Goal: Task Accomplishment & Management: Complete application form

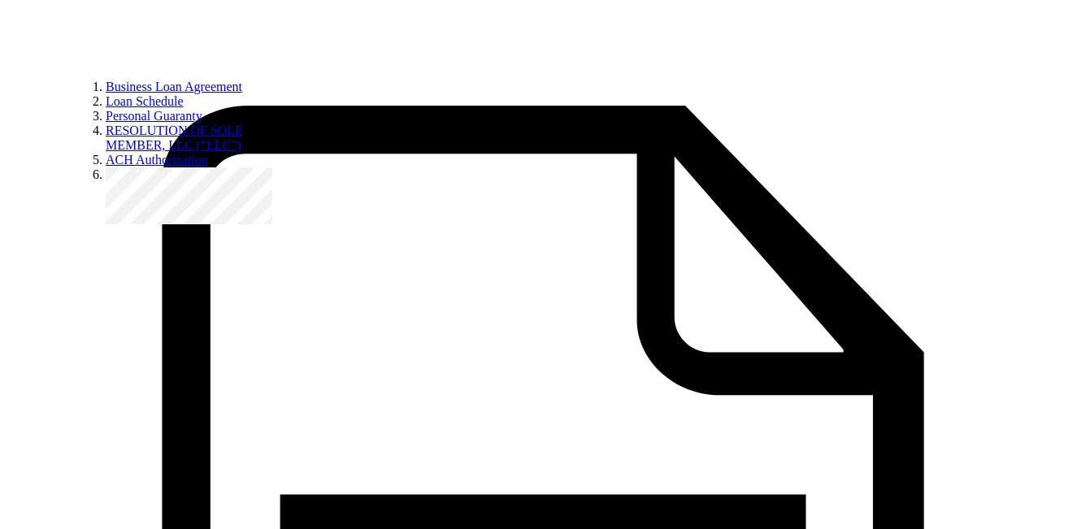
scroll to position [562, 0]
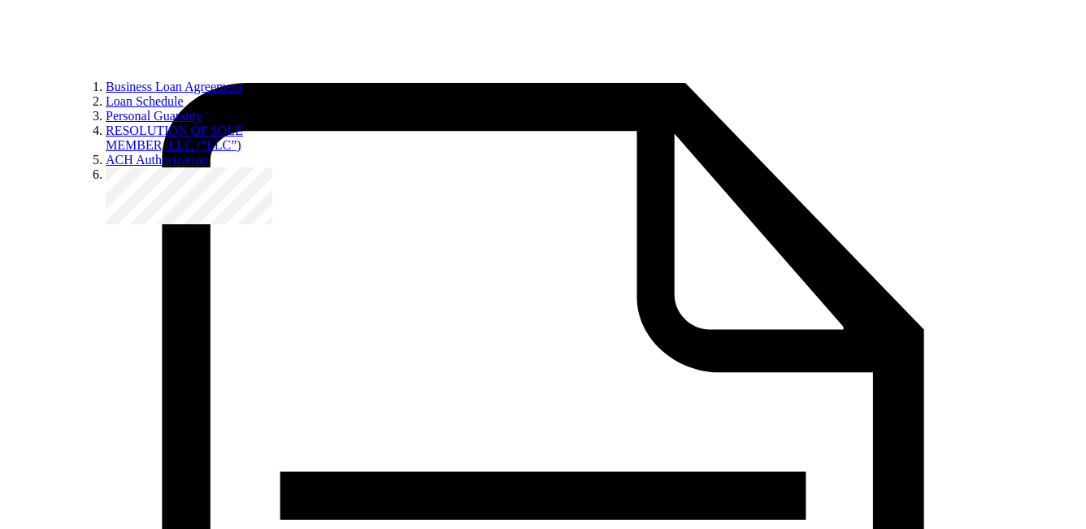
drag, startPoint x: 462, startPoint y: 246, endPoint x: 691, endPoint y: 246, distance: 229.9
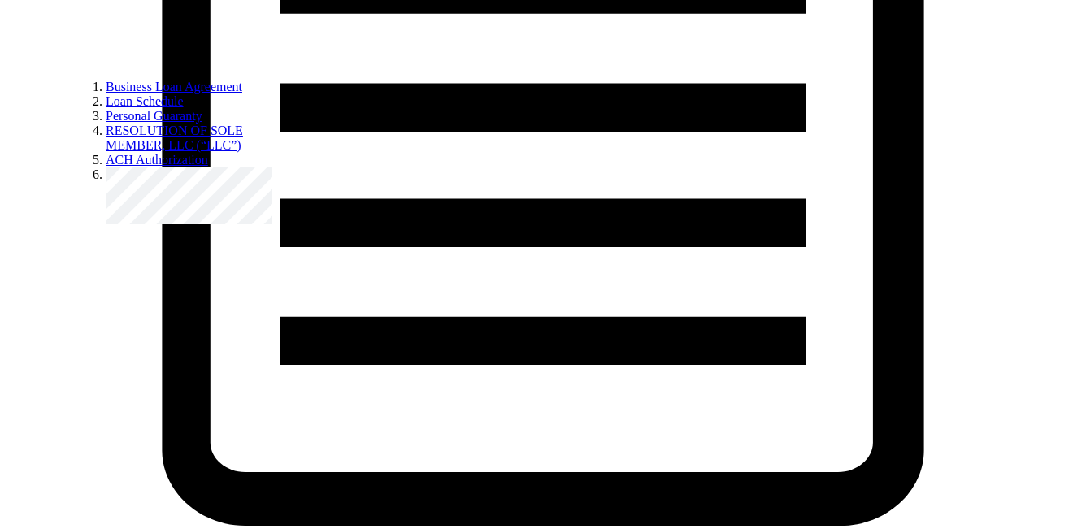
scroll to position [1069, 0]
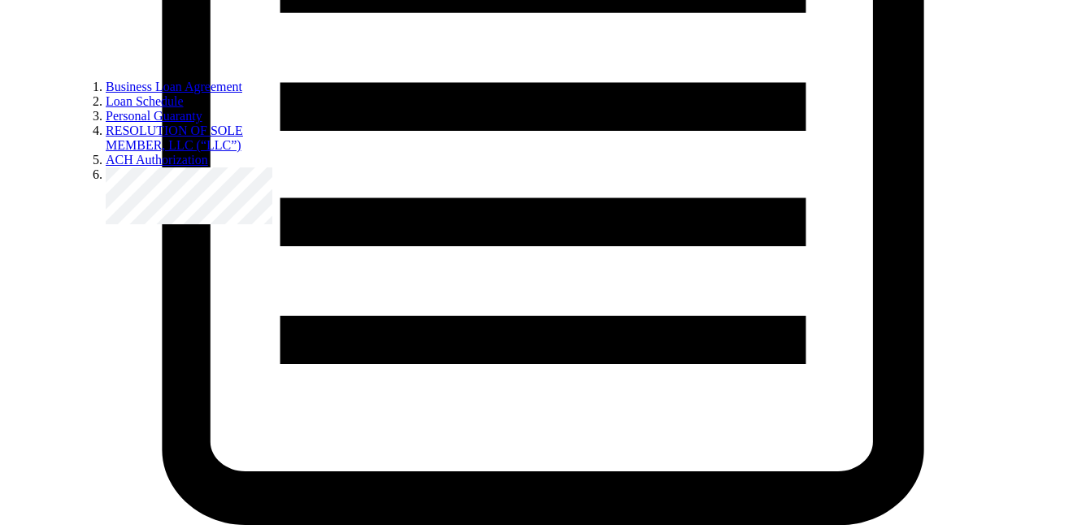
drag, startPoint x: 954, startPoint y: 172, endPoint x: 652, endPoint y: 198, distance: 302.6
drag, startPoint x: 652, startPoint y: 198, endPoint x: 488, endPoint y: 198, distance: 164.1
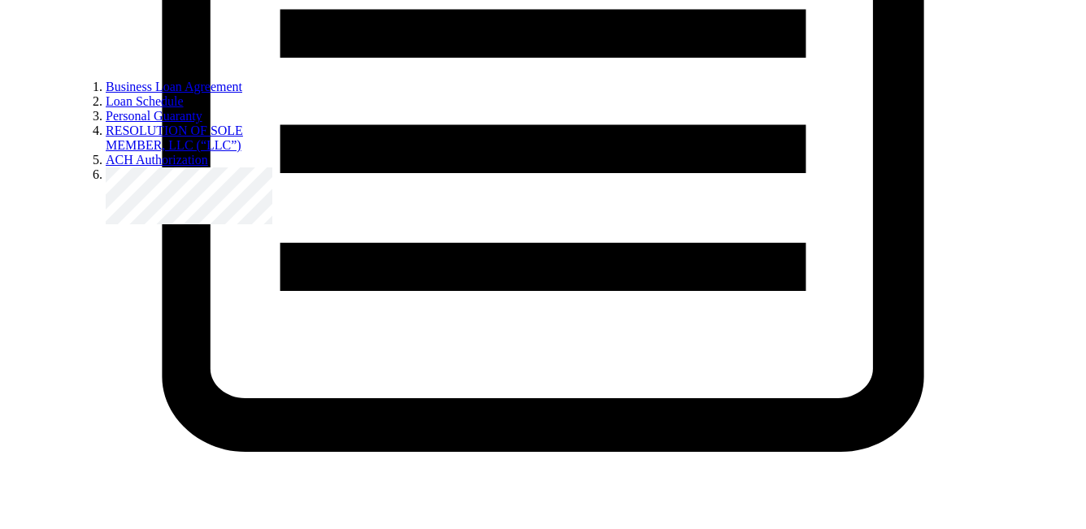
scroll to position [1150, 0]
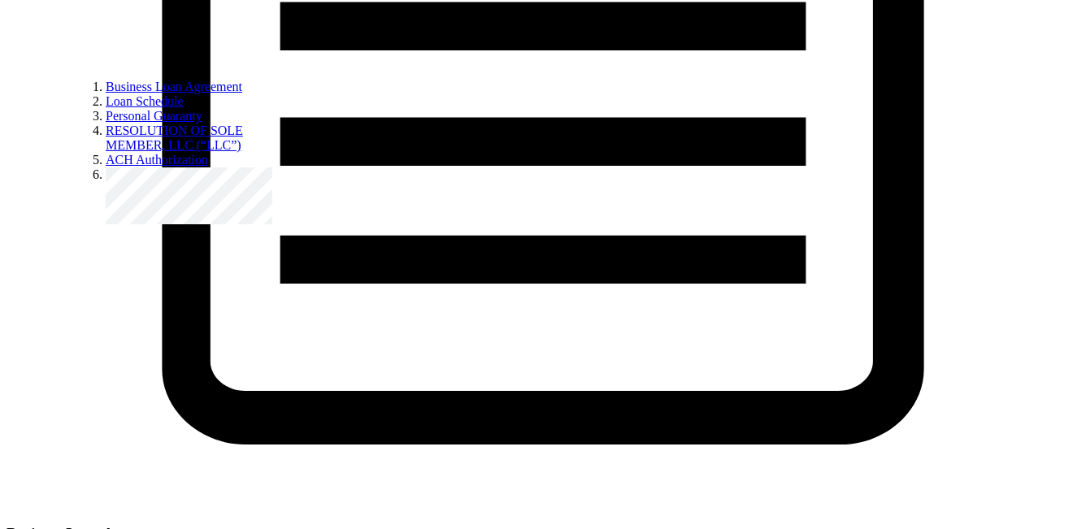
drag, startPoint x: 402, startPoint y: 207, endPoint x: 571, endPoint y: 207, distance: 169.0
drag, startPoint x: 505, startPoint y: 209, endPoint x: 383, endPoint y: 209, distance: 122.7
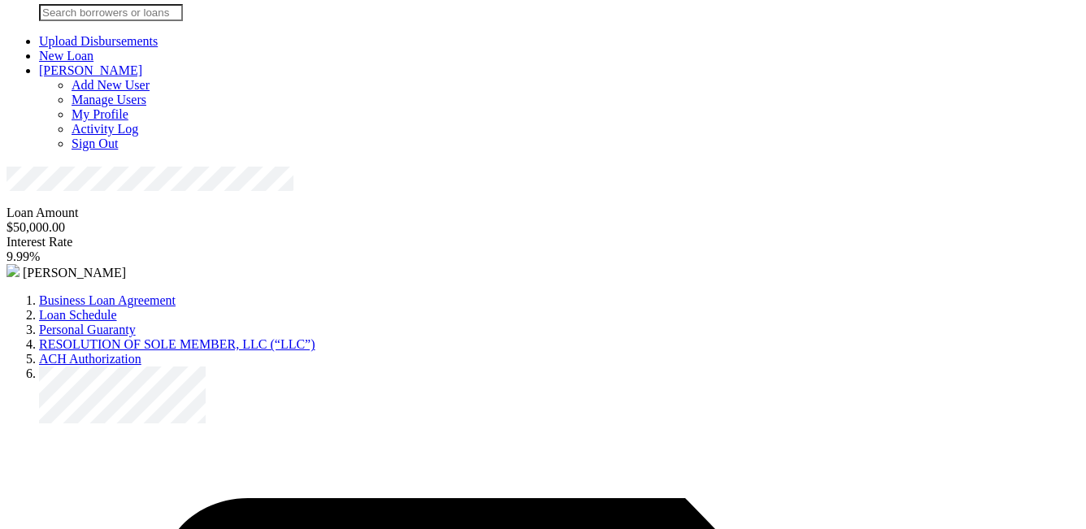
scroll to position [0, 0]
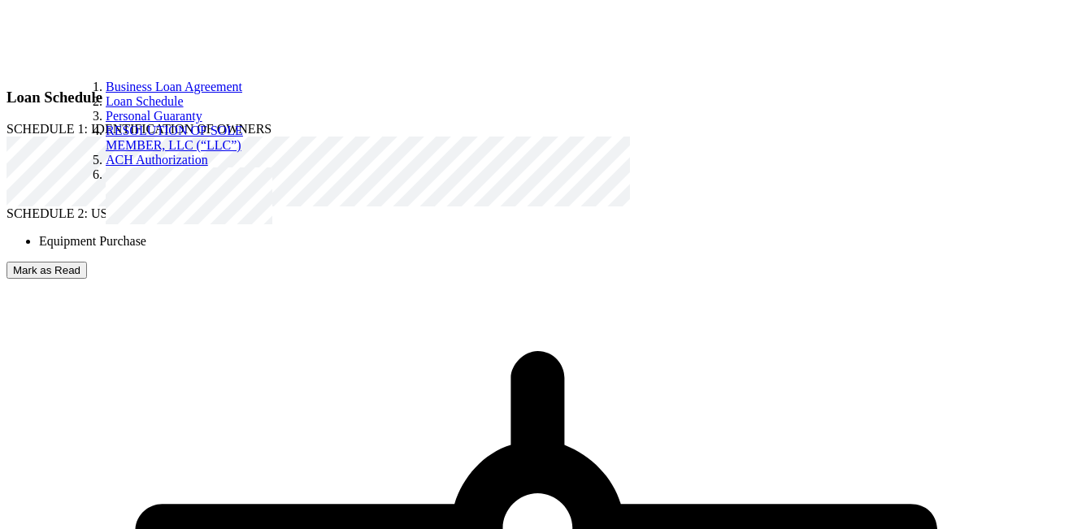
click at [87, 279] on button "Mark as Read" at bounding box center [47, 270] width 80 height 17
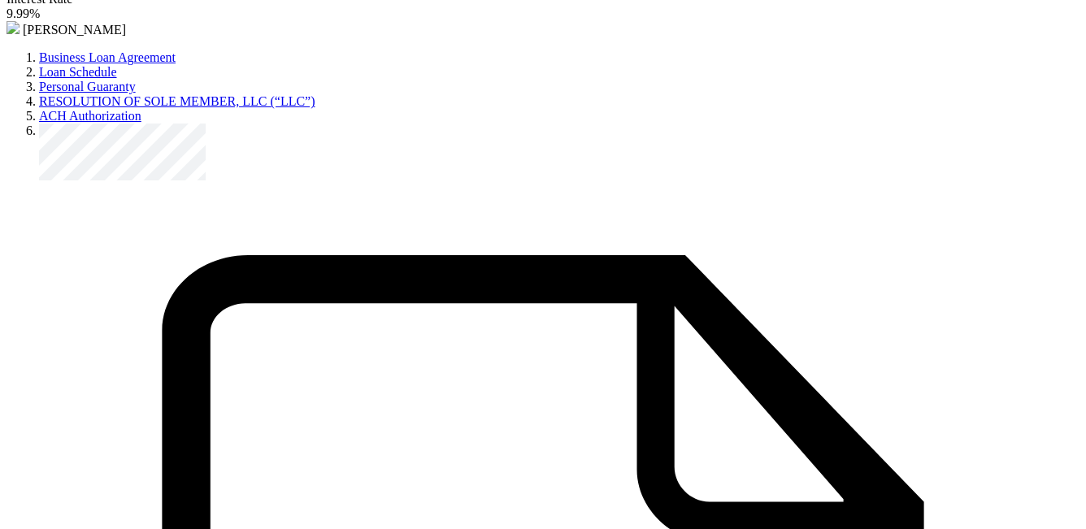
scroll to position [287, 0]
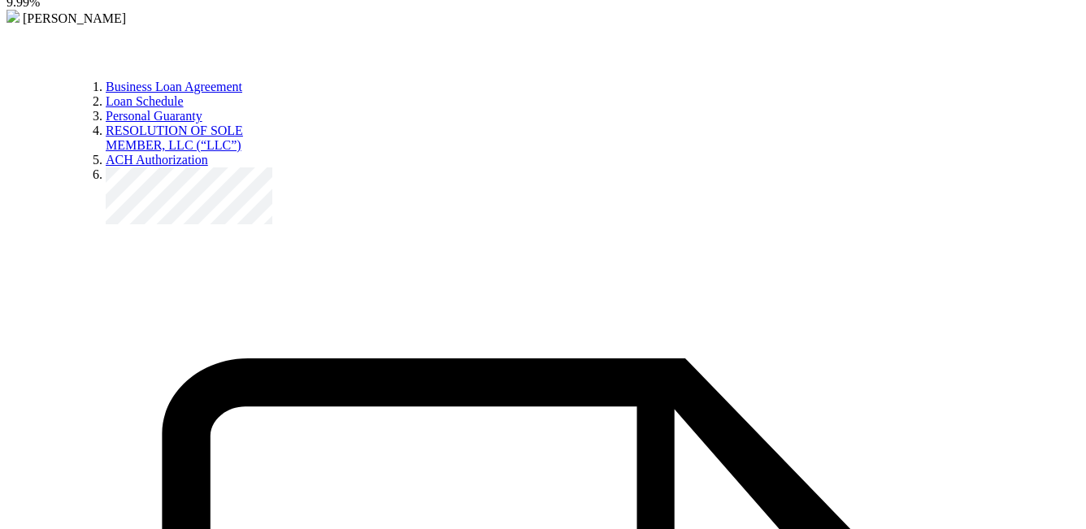
drag, startPoint x: 794, startPoint y: 209, endPoint x: 967, endPoint y: 202, distance: 173.2
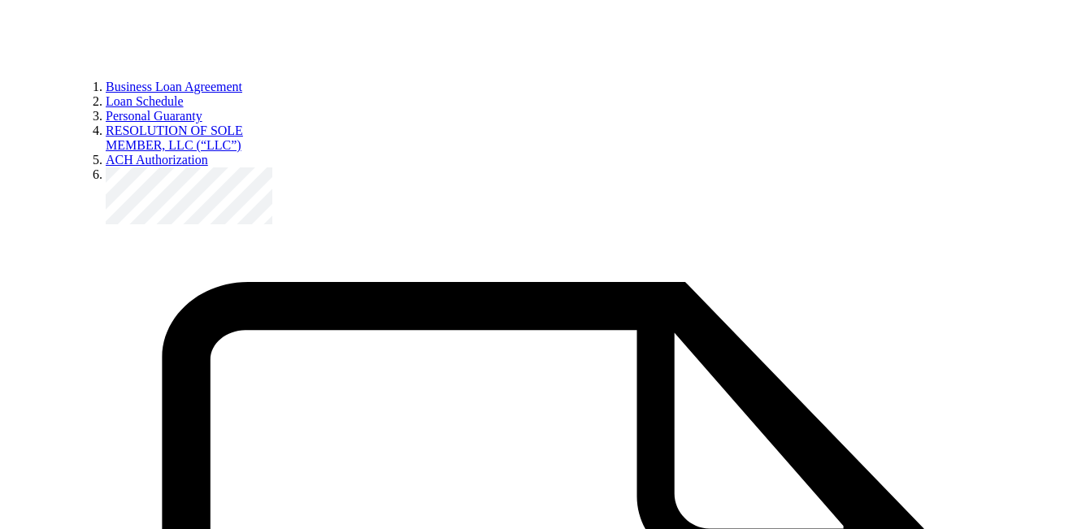
scroll to position [384, 0]
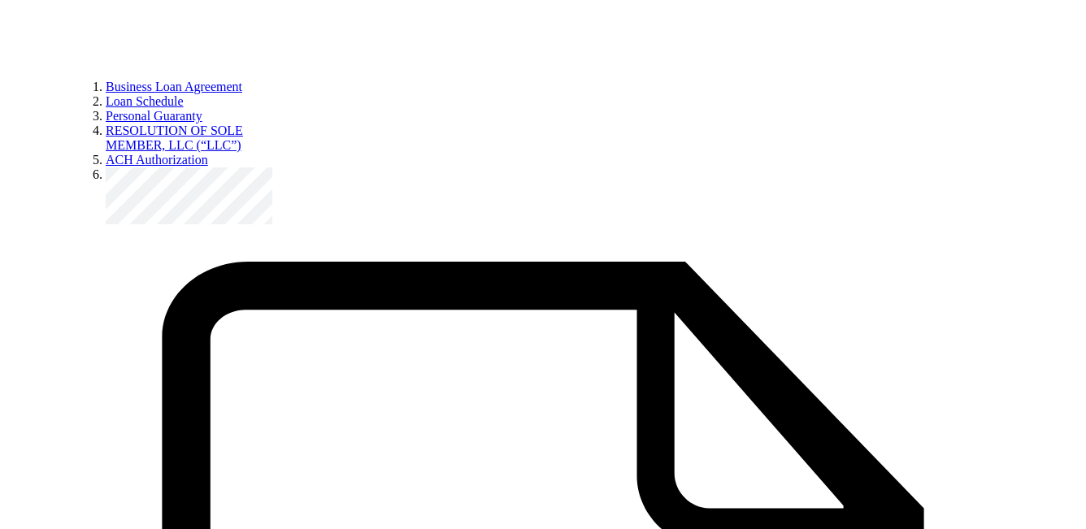
drag, startPoint x: 547, startPoint y: 144, endPoint x: 629, endPoint y: 144, distance: 82.1
drag, startPoint x: 835, startPoint y: 137, endPoint x: 938, endPoint y: 136, distance: 102.4
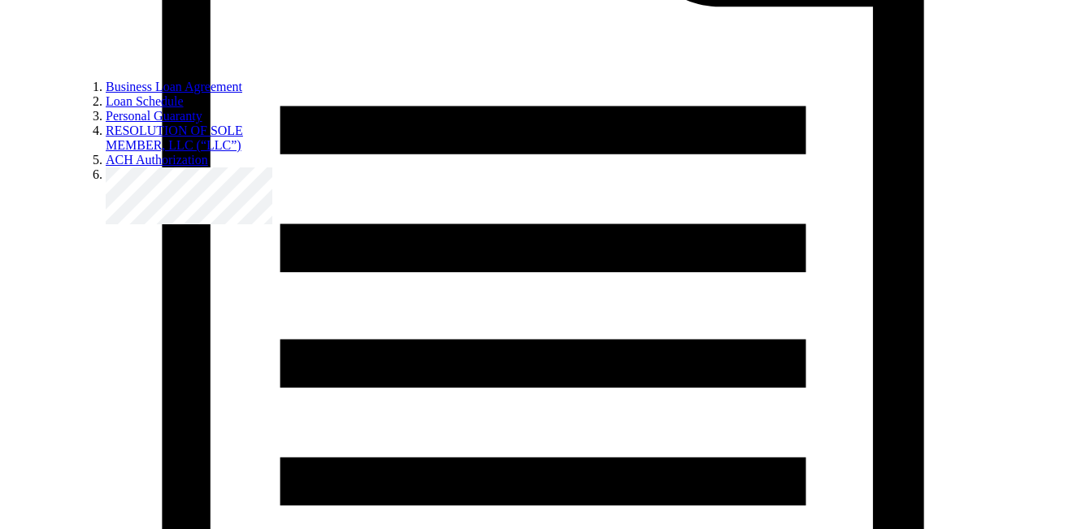
scroll to position [8748, 0]
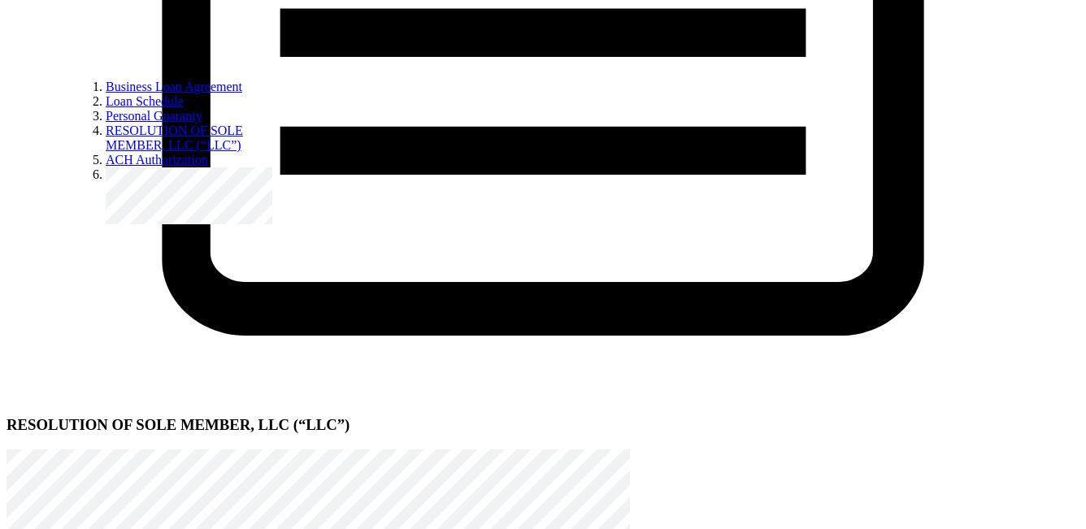
select select "[DEMOGRAPHIC_DATA]"
radio input "true"
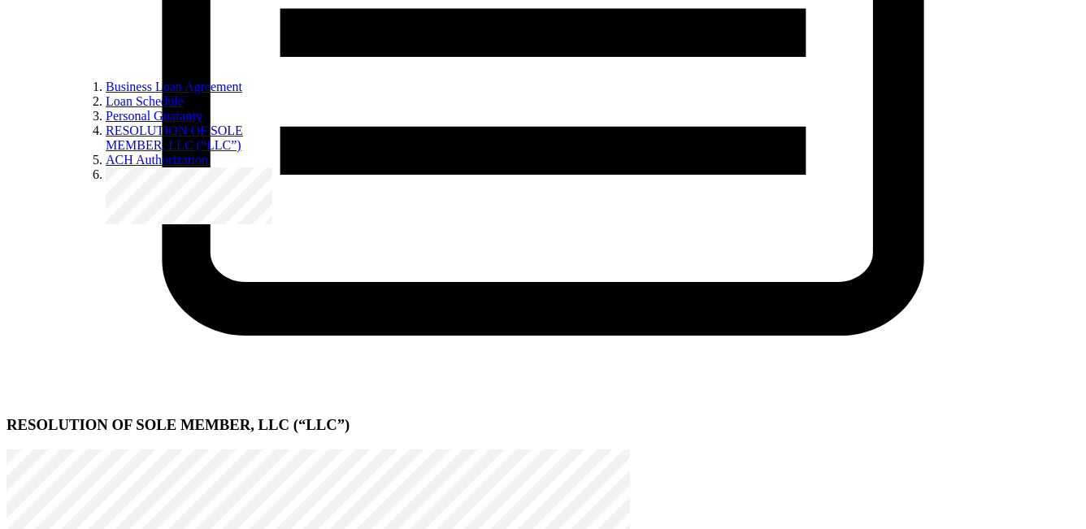
radio input "true"
select select "[DEMOGRAPHIC_DATA]"
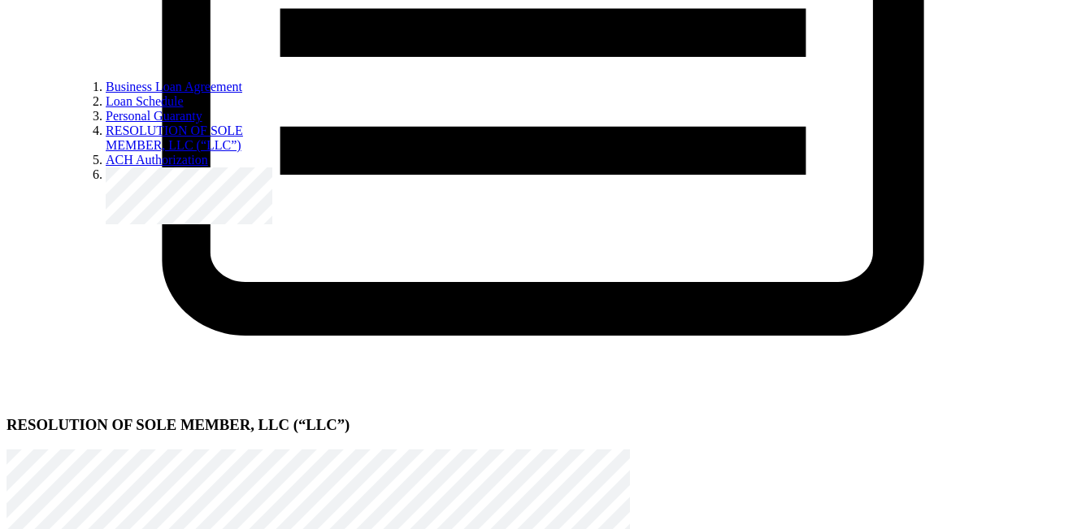
scroll to position [314, 0]
radio input "true"
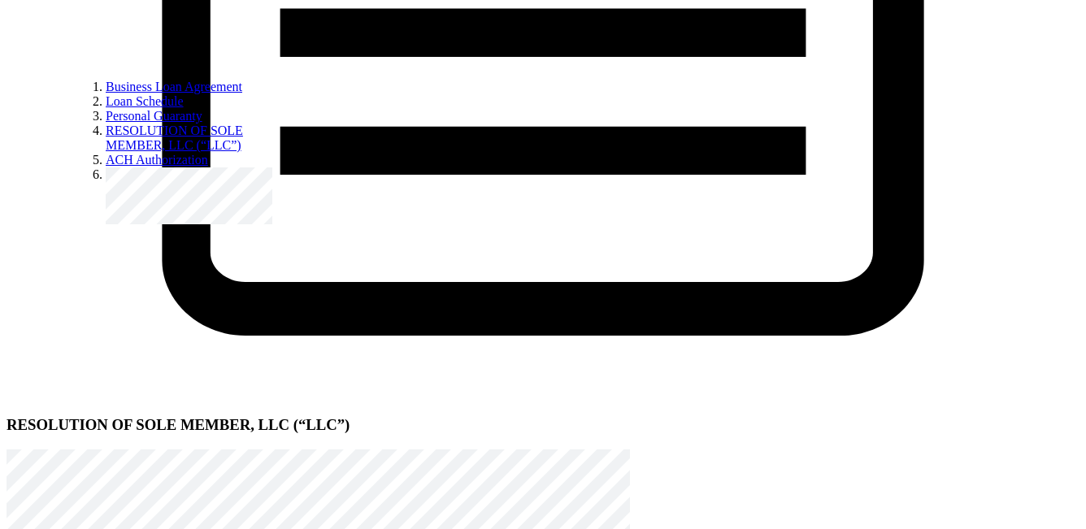
radio input "true"
select select "none"
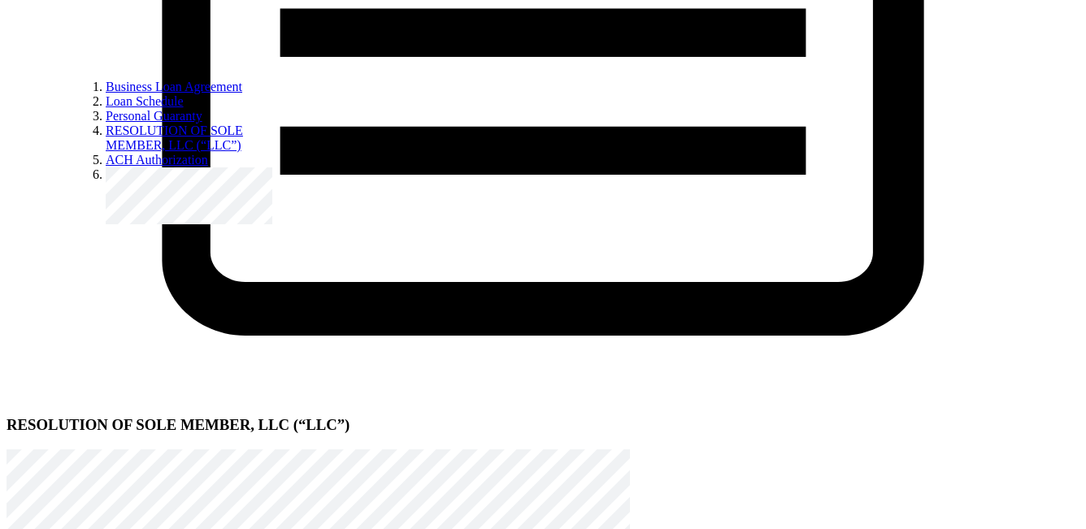
type input "3"
type input "2"
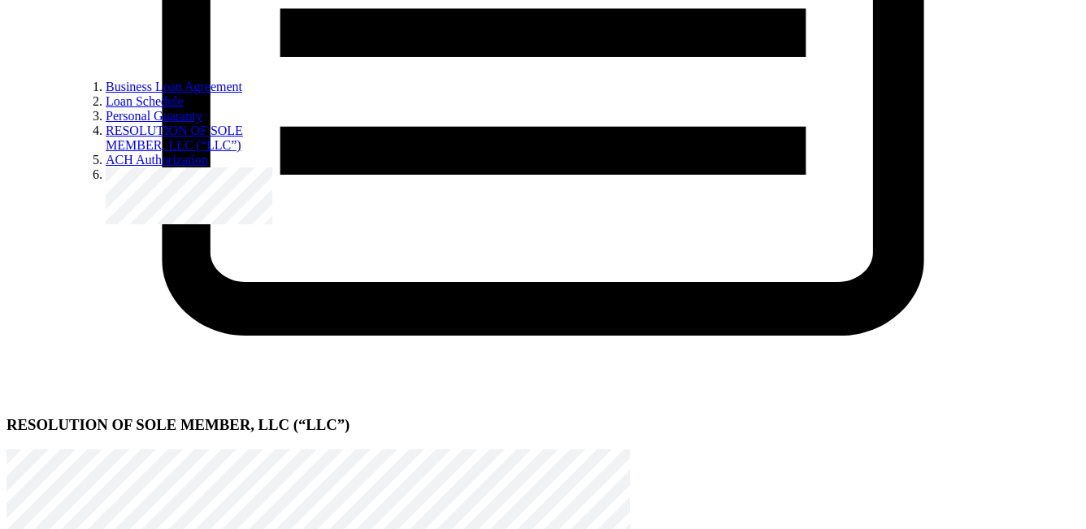
type input "0"
type input "10000"
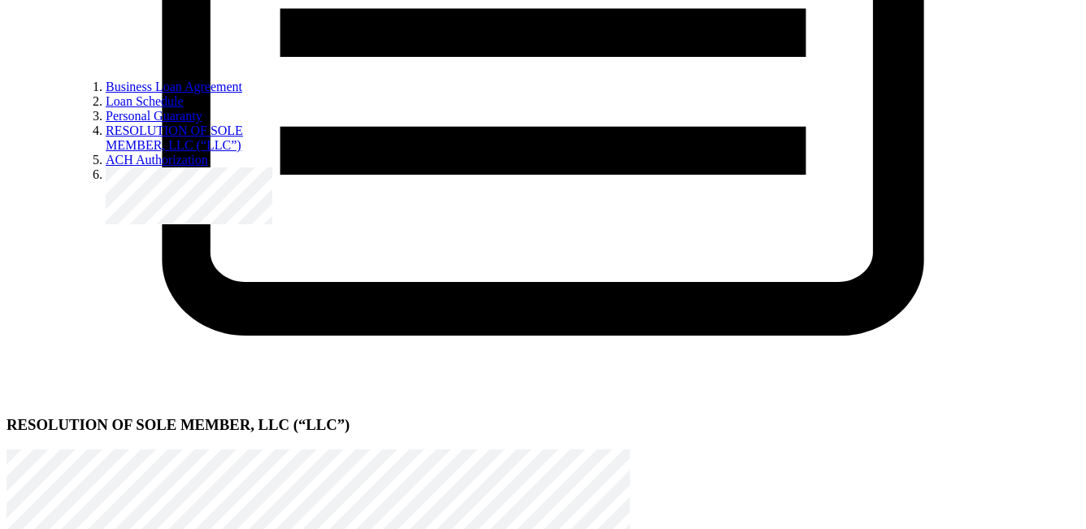
scroll to position [945, 0]
radio input "true"
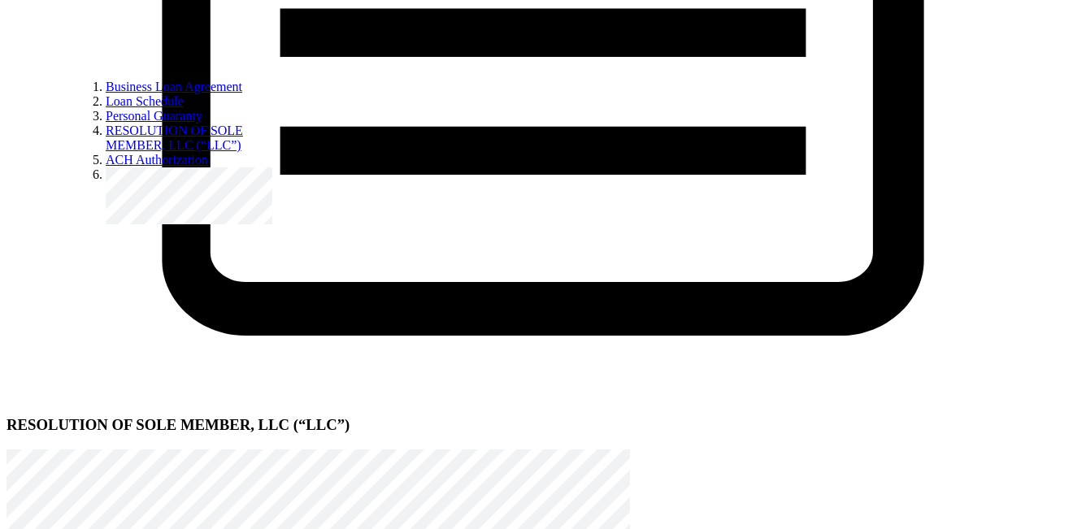
type input "100000"
radio input "true"
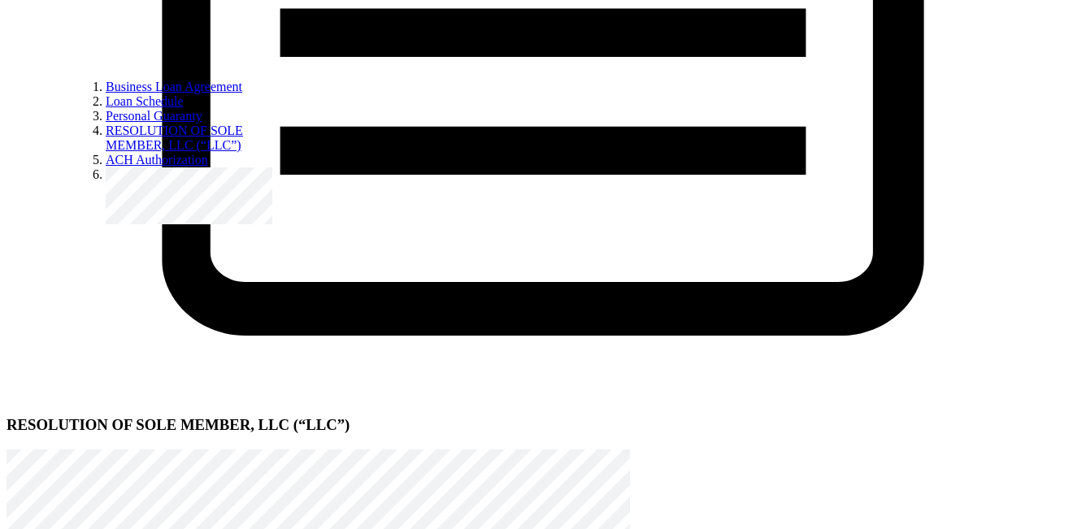
type input "100"
radio input "true"
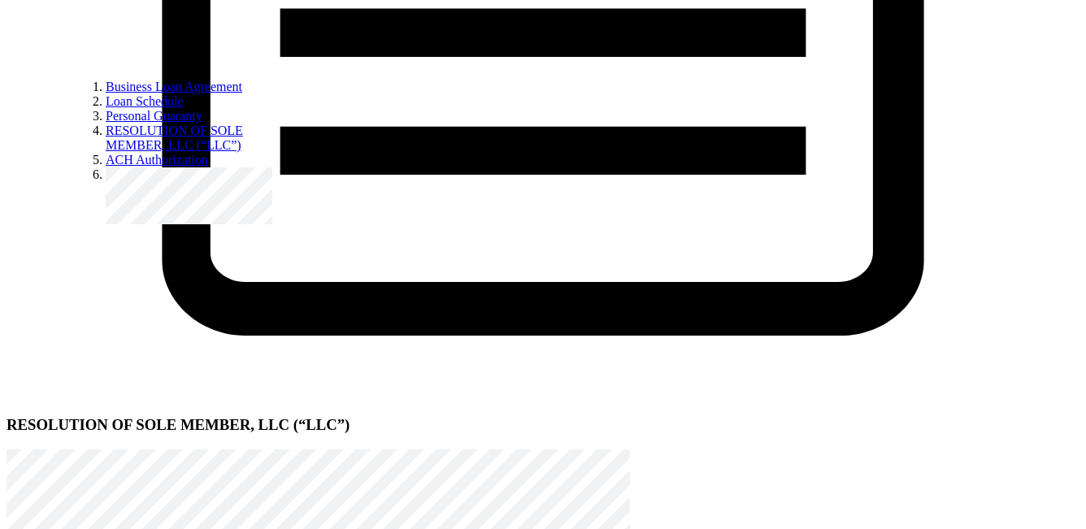
type input "10"
type input "12"
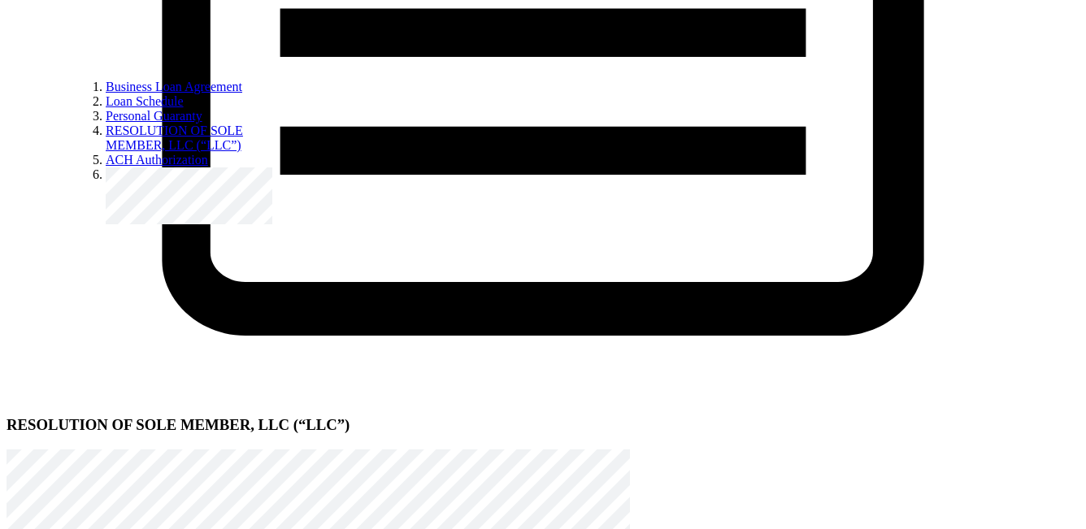
radio input "true"
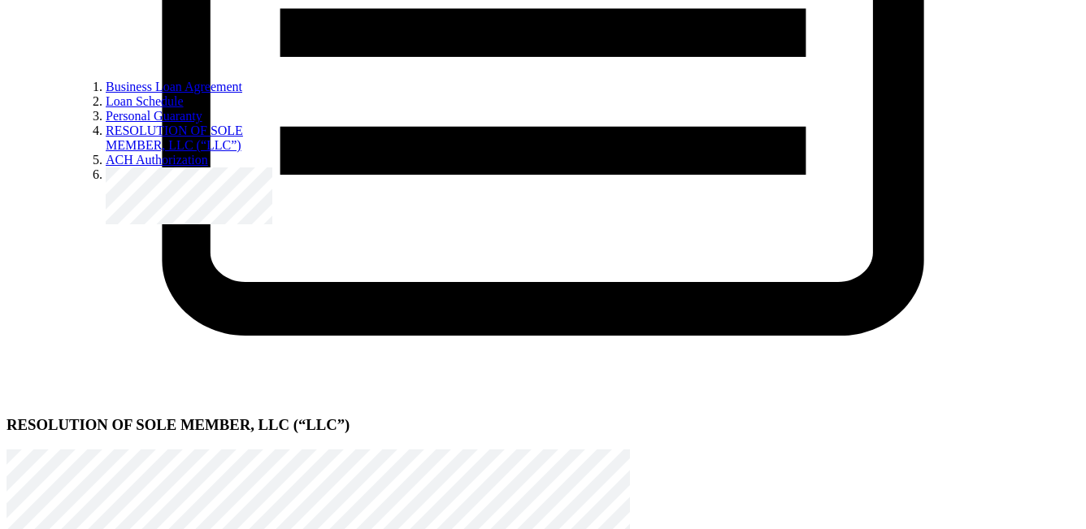
scroll to position [122, 0]
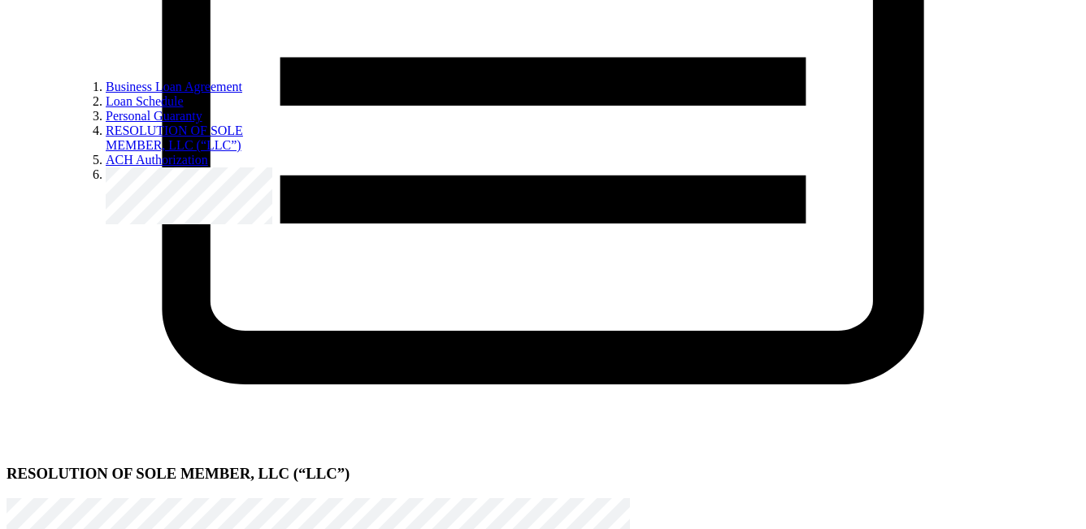
scroll to position [0, 0]
